Goal: Communication & Community: Answer question/provide support

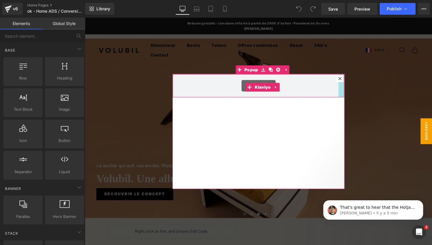
click at [347, 80] on icon at bounding box center [347, 80] width 4 height 4
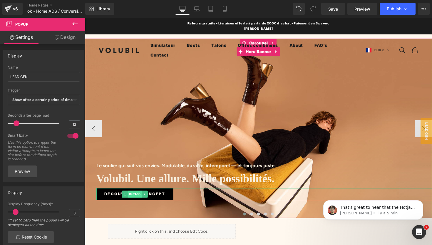
click at [136, 195] on span "Button" at bounding box center [136, 198] width 14 height 7
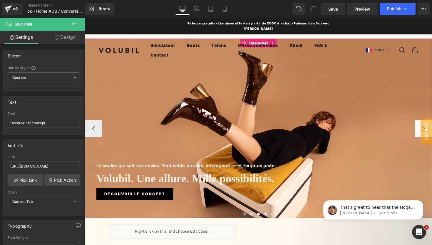
click at [432, 122] on button "›" at bounding box center [432, 131] width 18 height 18
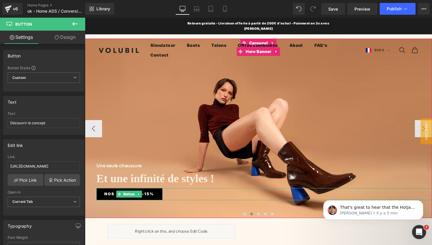
click at [106, 195] on span "Nos offres à -15%" at bounding box center [130, 198] width 51 height 6
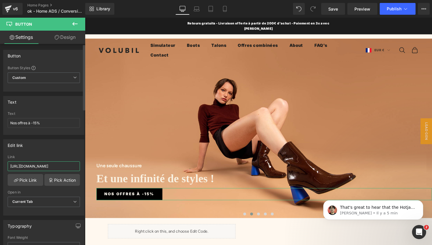
click at [60, 165] on input "[URL][DOMAIN_NAME]" at bounding box center [44, 166] width 72 height 10
click at [66, 166] on input "[URL][DOMAIN_NAME]" at bounding box center [44, 166] width 72 height 10
click at [57, 166] on input "[URL][DOMAIN_NAME]" at bounding box center [44, 166] width 72 height 10
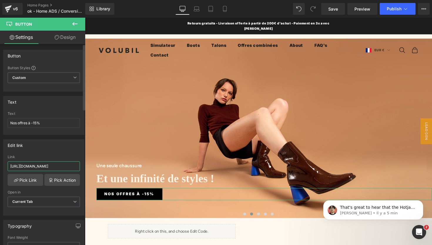
click at [57, 166] on input "[URL][DOMAIN_NAME]" at bounding box center [44, 166] width 72 height 10
paste input "[URL][DOMAIN_NAME]"
type input "[URL][DOMAIN_NAME]"
click at [69, 150] on div "Edit link [URL][DOMAIN_NAME] Link [URL][DOMAIN_NAME] Pick Link Pick Action Curr…" at bounding box center [43, 177] width 81 height 76
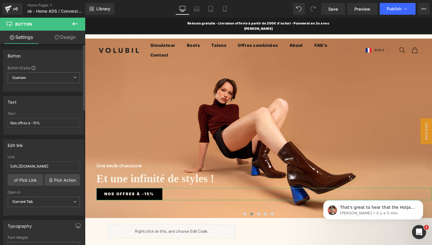
scroll to position [0, 0]
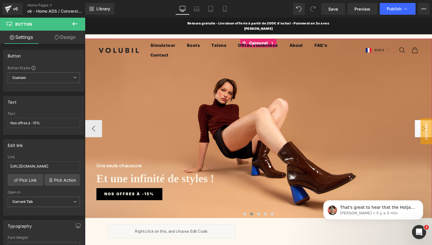
click at [428, 122] on button "›" at bounding box center [432, 131] width 18 height 18
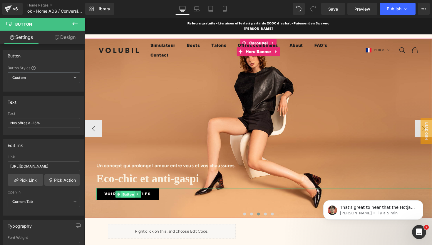
click at [128, 195] on span "Button" at bounding box center [129, 198] width 14 height 7
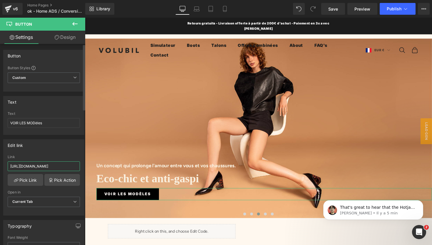
click at [61, 167] on input "[URL][DOMAIN_NAME]" at bounding box center [44, 166] width 72 height 10
click at [48, 165] on input "[URL][DOMAIN_NAME]" at bounding box center [44, 166] width 72 height 10
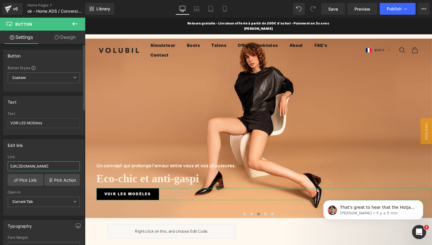
click at [48, 165] on input "[URL][DOMAIN_NAME]" at bounding box center [44, 166] width 72 height 10
paste input "[URL][DOMAIN_NAME]"
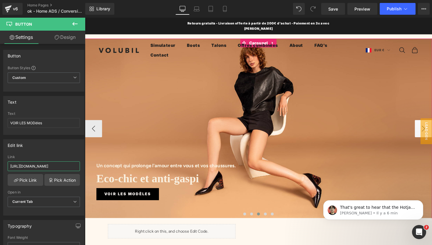
type input "[URL][DOMAIN_NAME]"
click at [430, 122] on button "›" at bounding box center [432, 131] width 18 height 18
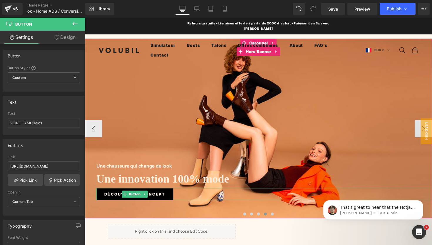
click at [152, 195] on span "Découvrir le concept" at bounding box center [136, 198] width 62 height 6
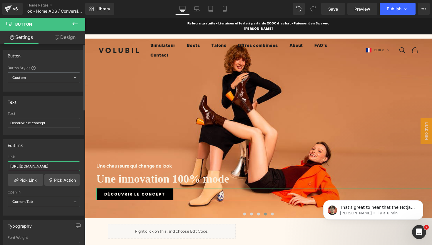
click at [61, 168] on input "[URL][DOMAIN_NAME]" at bounding box center [44, 166] width 72 height 10
click at [58, 166] on input "[URL][DOMAIN_NAME]" at bounding box center [44, 166] width 72 height 10
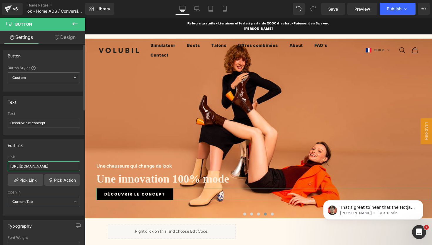
click at [58, 166] on input "[URL][DOMAIN_NAME]" at bounding box center [44, 166] width 72 height 10
paste input "[URL][DOMAIN_NAME]"
type input "[URL][DOMAIN_NAME]"
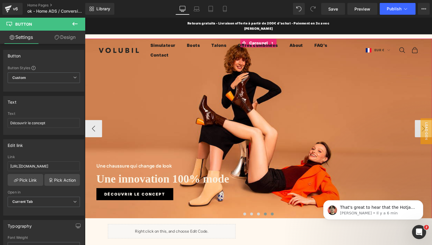
click at [277, 217] on span at bounding box center [276, 218] width 3 height 3
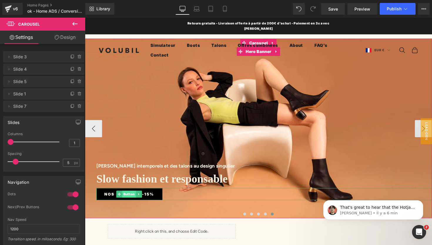
click at [127, 195] on span "Button" at bounding box center [130, 198] width 14 height 7
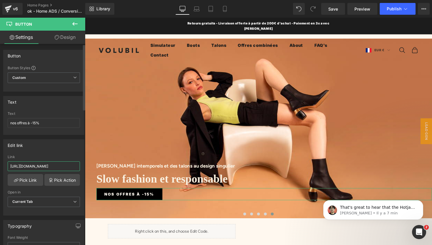
click at [56, 166] on input "[URL][DOMAIN_NAME]" at bounding box center [44, 166] width 72 height 10
paste input "[URL][DOMAIN_NAME]"
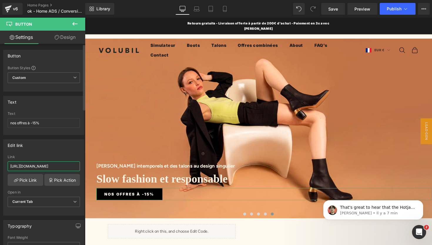
scroll to position [0, 74]
type input "[URL][DOMAIN_NAME]"
click at [64, 153] on div "Edit link [URL][DOMAIN_NAME] Link [URL][DOMAIN_NAME] Pick Link Pick Action Curr…" at bounding box center [43, 177] width 81 height 76
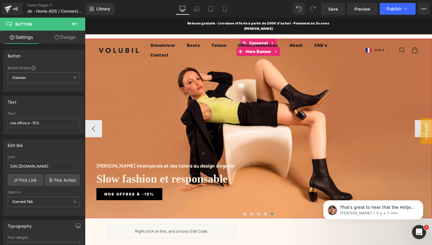
click at [119, 76] on div "[PERSON_NAME] intemporels et des talons au design singulier Heading Slow fashio…" at bounding box center [263, 130] width 356 height 183
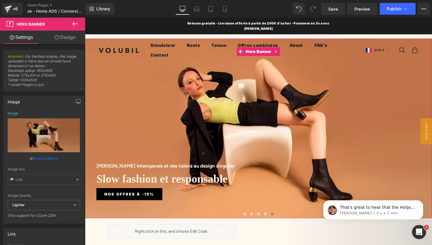
click at [66, 38] on link "Design" at bounding box center [65, 37] width 43 height 13
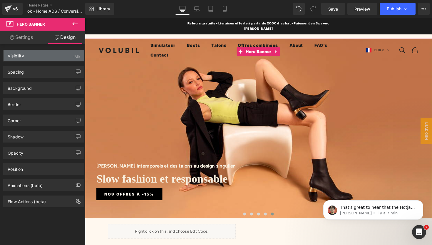
click at [56, 55] on div "Visibility (All)" at bounding box center [44, 55] width 81 height 11
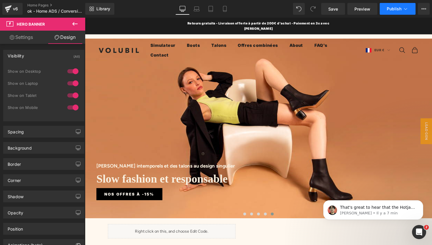
click at [397, 5] on button "Publish" at bounding box center [398, 9] width 36 height 12
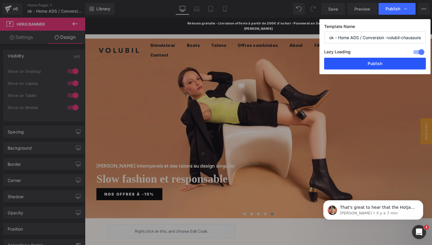
click at [373, 63] on button "Publish" at bounding box center [375, 64] width 102 height 12
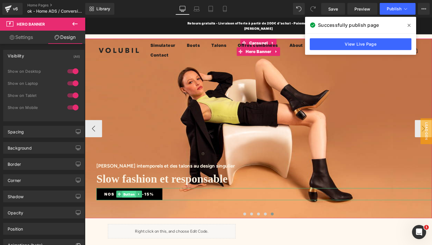
click at [131, 195] on span "Button" at bounding box center [130, 198] width 14 height 7
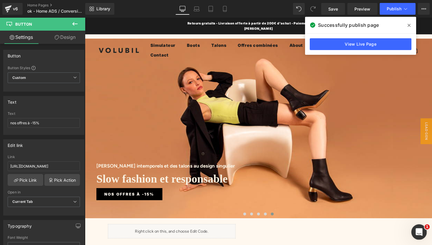
click at [418, 233] on icon "Ouvrir le Messenger Intercom" at bounding box center [419, 231] width 10 height 10
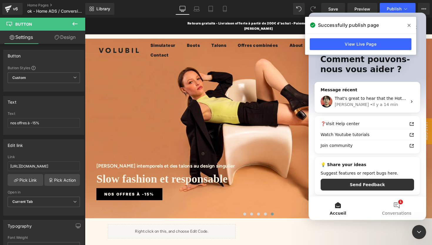
click at [133, 185] on div at bounding box center [216, 113] width 432 height 227
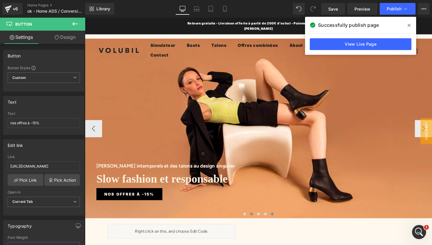
click at [255, 217] on span at bounding box center [255, 218] width 3 height 3
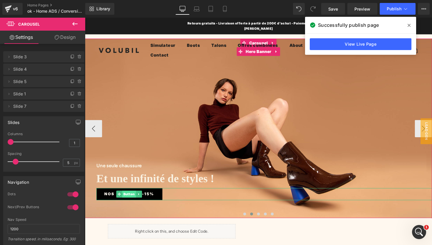
click at [133, 195] on span "Button" at bounding box center [130, 198] width 14 height 7
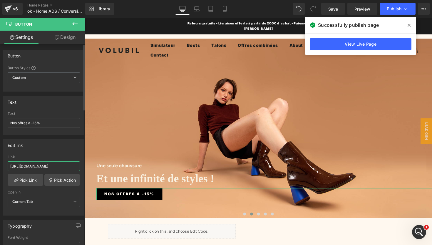
click at [62, 166] on input "[URL][DOMAIN_NAME]" at bounding box center [44, 166] width 72 height 10
paste input "[URL][DOMAIN_NAME]"
type input "[URL][DOMAIN_NAME]"
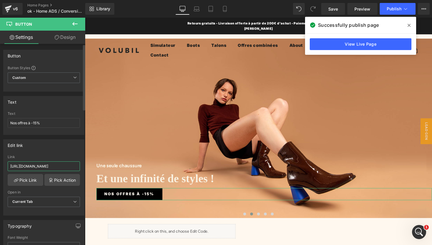
scroll to position [0, 74]
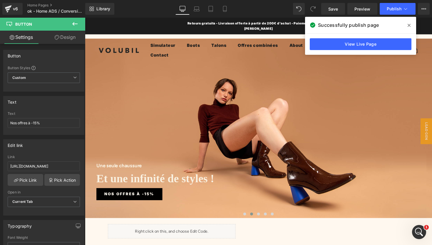
click at [410, 24] on icon at bounding box center [409, 25] width 3 height 5
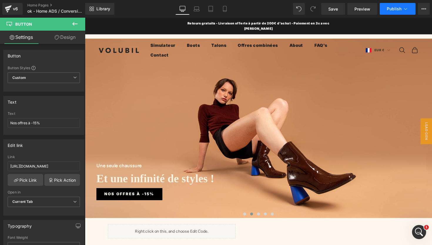
click at [392, 8] on span "Publish" at bounding box center [394, 8] width 15 height 5
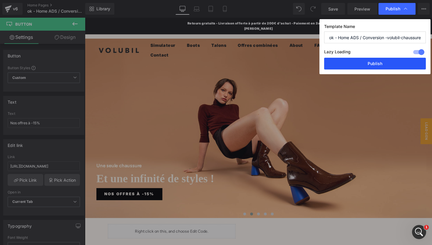
click at [371, 62] on button "Publish" at bounding box center [375, 64] width 102 height 12
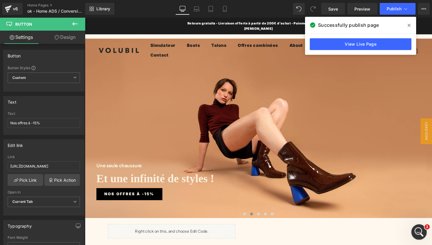
click at [420, 233] on icon "Ouvrir le Messenger Intercom" at bounding box center [419, 231] width 10 height 10
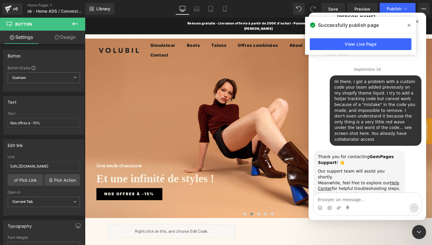
scroll to position [1, 0]
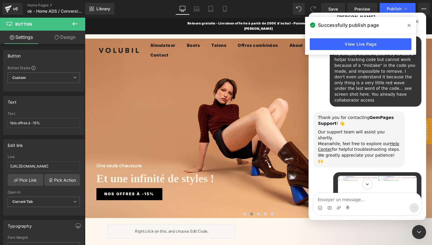
click at [408, 26] on icon at bounding box center [409, 25] width 3 height 5
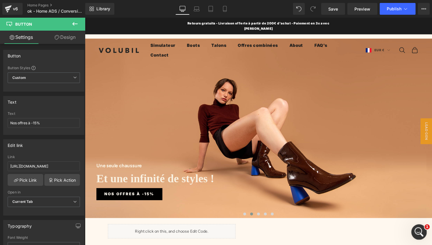
click at [421, 230] on icon "Ouvrir le Messenger Intercom" at bounding box center [419, 231] width 10 height 10
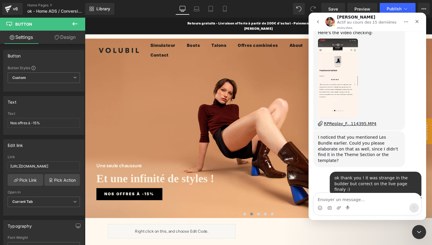
scroll to position [1978, 0]
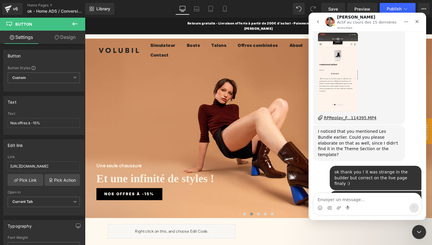
click at [368, 199] on textarea "Envoyer un message..." at bounding box center [368, 198] width 108 height 10
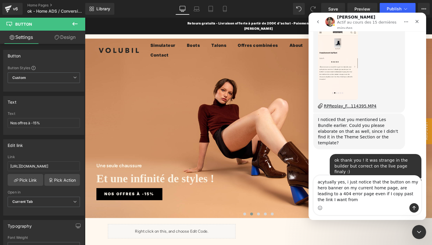
scroll to position [1996, 0]
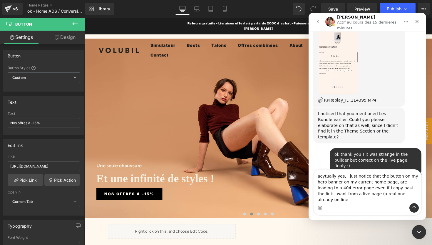
type textarea "acytually yes, i just notice that the button on my hero banner on my current ho…"
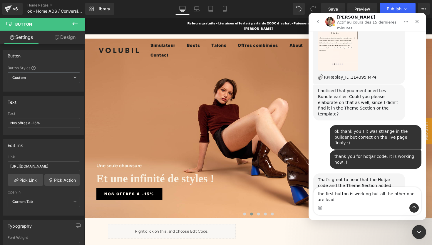
scroll to position [2024, 0]
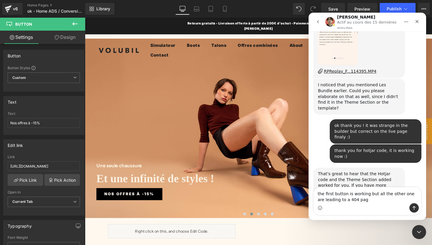
type textarea "the first button is working but all the other one are leading to a 404 page"
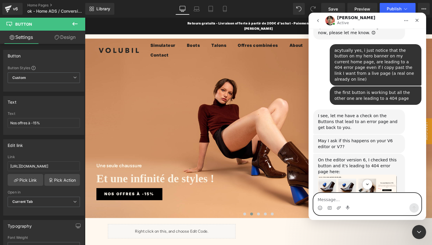
scroll to position [2210, 0]
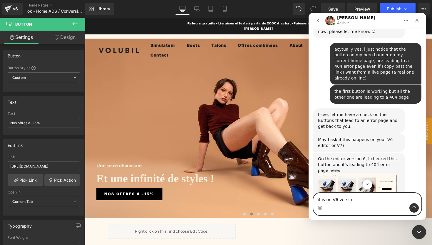
type textarea "it is on V6 version"
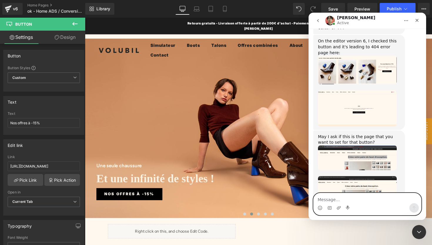
scroll to position [2336, 0]
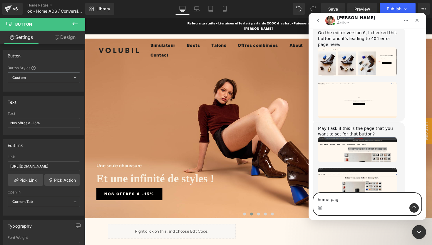
type textarea "home page"
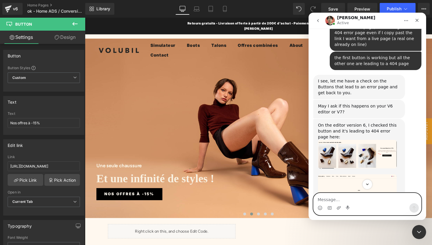
scroll to position [2244, 0]
click at [349, 207] on icon "Start recording" at bounding box center [348, 207] width 4 height 4
click at [351, 196] on textarea "Message…" at bounding box center [368, 198] width 108 height 10
type textarea "n"
type textarea "yes it is supposed to lead to this page"
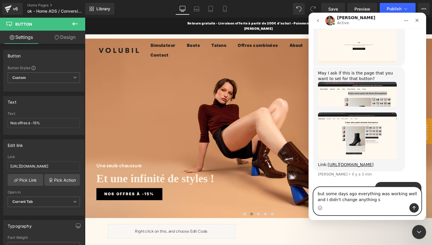
scroll to position [2369, 0]
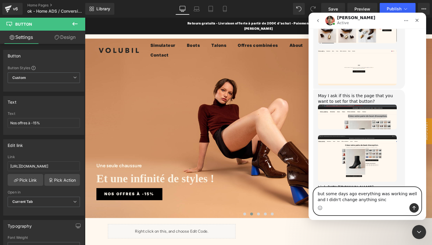
type textarea "but some days ago everything was working well and I didn't change anything since"
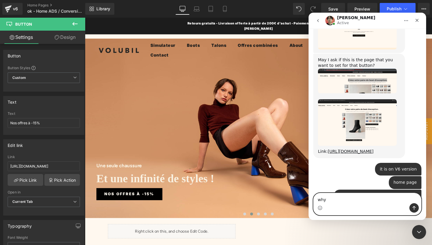
scroll to position [2409, 0]
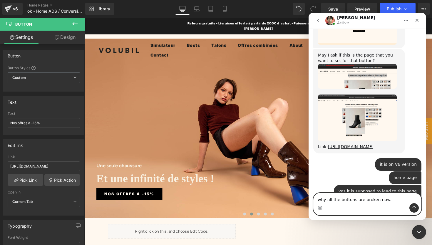
type textarea "why all the buttons are broken now..."
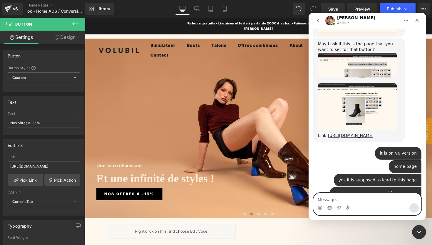
scroll to position [2427, 0]
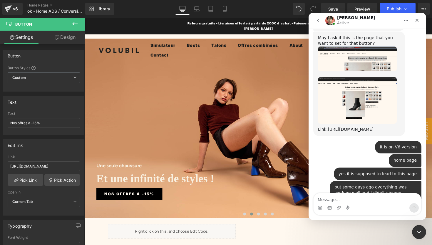
click at [43, 166] on div at bounding box center [216, 113] width 432 height 227
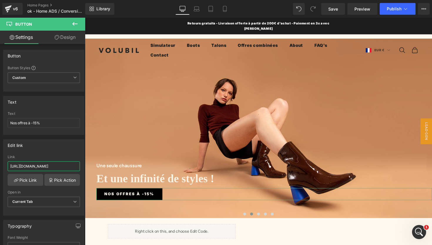
click at [43, 166] on input "[URL][DOMAIN_NAME]" at bounding box center [44, 166] width 72 height 10
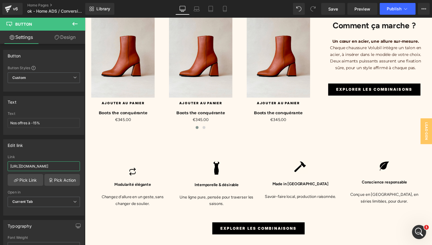
scroll to position [875, 0]
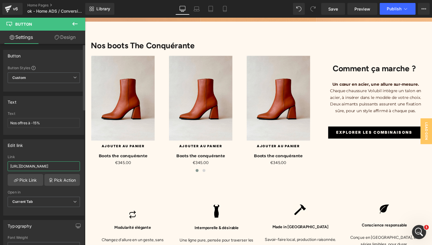
click at [62, 165] on input "[URL][DOMAIN_NAME]" at bounding box center [44, 166] width 72 height 10
click at [419, 230] on icon "Ouvrir le Messenger Intercom" at bounding box center [418, 230] width 4 height 5
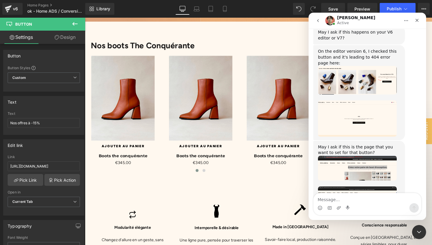
scroll to position [2427, 0]
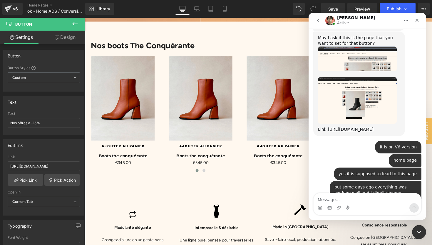
click at [375, 202] on textarea "Message…" at bounding box center [368, 198] width 108 height 10
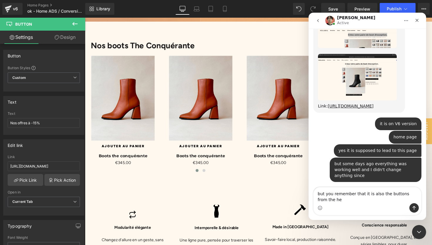
scroll to position [2456, 0]
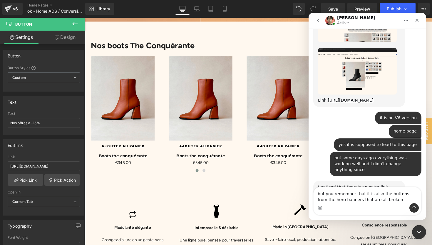
type textarea "but you remember that it is also the buttons from the hero banners that are all…"
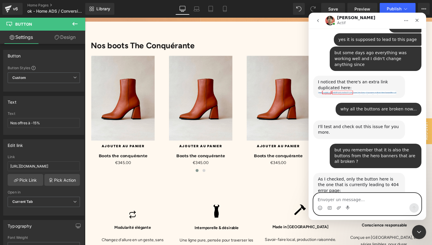
scroll to position [2539, 0]
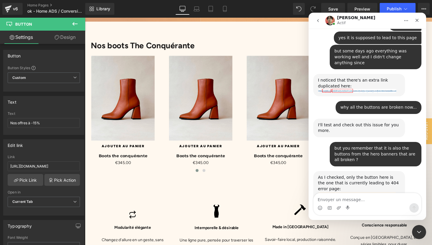
click at [372, 223] on div "Here's a video I checked: [URL][DOMAIN_NAME]" at bounding box center [359, 228] width 82 height 11
click at [375, 223] on link "[URL][DOMAIN_NAME]" at bounding box center [349, 228] width 63 height 11
click at [334, 200] on textarea "Envoyer un message..." at bounding box center [368, 198] width 108 height 10
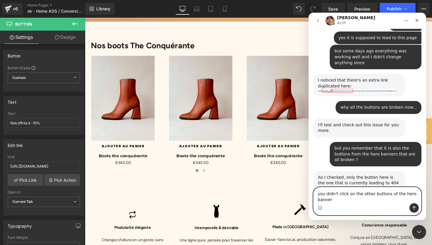
scroll to position [2545, 0]
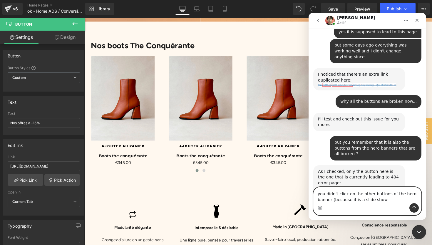
type textarea "you didn't click on the other buttons of the hero banner (because it is a slide…"
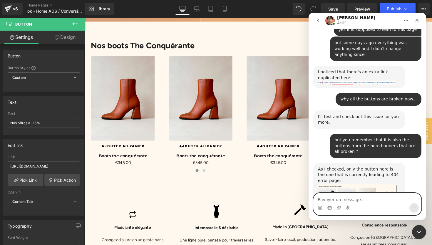
scroll to position [2562, 0]
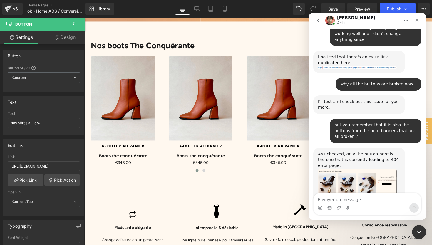
click at [275, 25] on div at bounding box center [216, 113] width 432 height 227
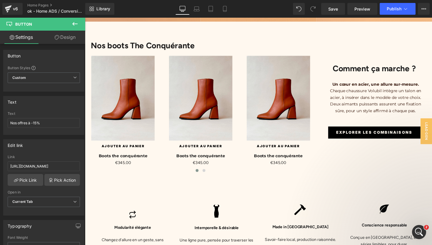
scroll to position [2642, 0]
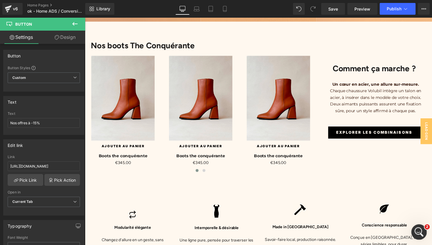
click at [414, 228] on div "Ouvrir le Messenger Intercom" at bounding box center [418, 230] width 19 height 19
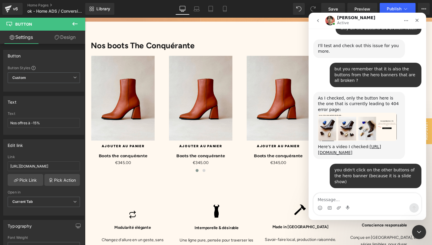
click at [377, 199] on textarea "Message…" at bounding box center [368, 198] width 108 height 10
type textarea "thank you, you re welcome"
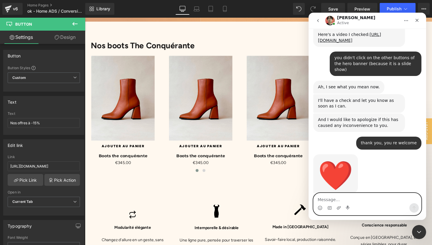
scroll to position [2756, 0]
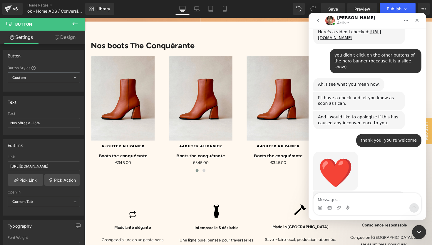
click at [361, 203] on div "Intercom Messenger" at bounding box center [368, 207] width 108 height 9
click at [364, 202] on textarea "Message…" at bounding box center [368, 198] width 108 height 10
type textarea "ok thank you"
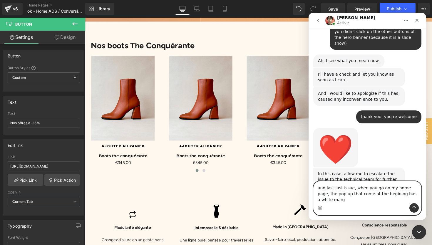
scroll to position [2786, 0]
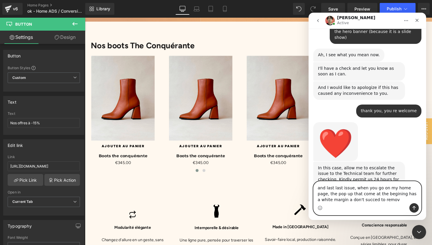
type textarea "and last last issue, when you go on my home page, the pop up that come at the b…"
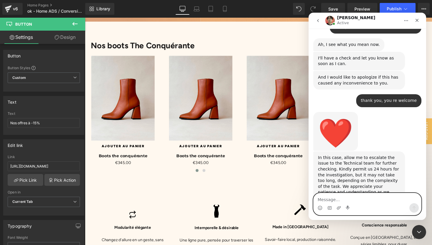
scroll to position [2804, 0]
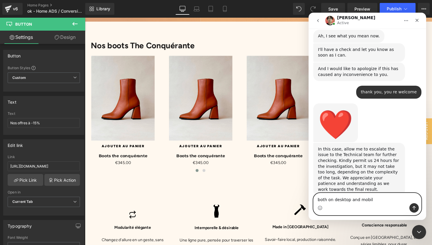
type textarea "both on desktop and mobile"
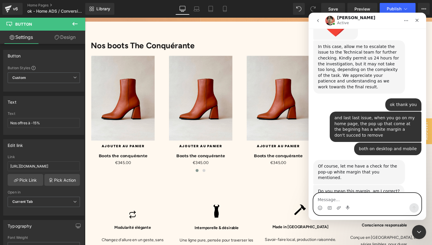
scroll to position [2914, 0]
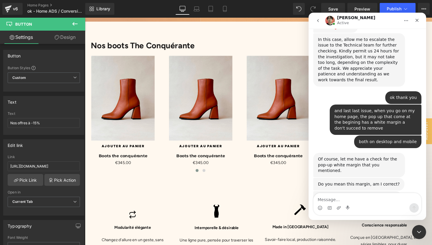
click at [380, 22] on div "Ethan Active" at bounding box center [362, 21] width 75 height 10
click at [419, 228] on icon "Fermer le Messenger Intercom" at bounding box center [418, 230] width 7 height 7
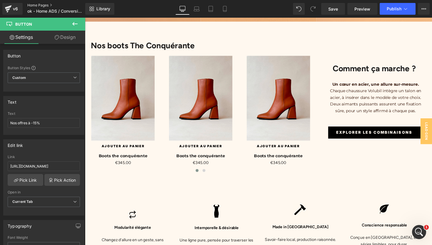
click at [37, 4] on link "Home Pages" at bounding box center [61, 5] width 68 height 5
